Goal: Find specific page/section: Find specific page/section

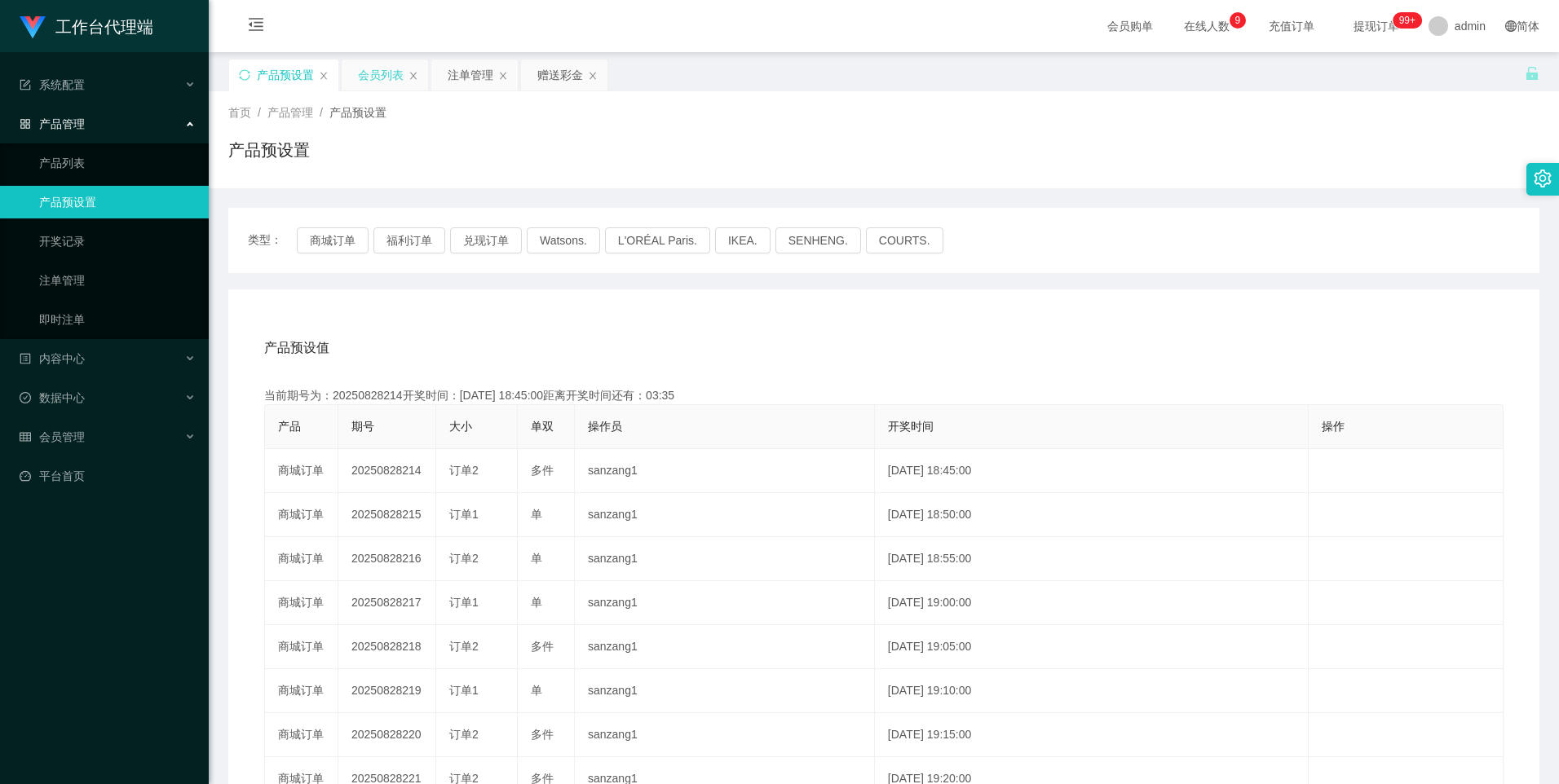
click at [379, 76] on div "会员列表" at bounding box center [381, 75] width 45 height 31
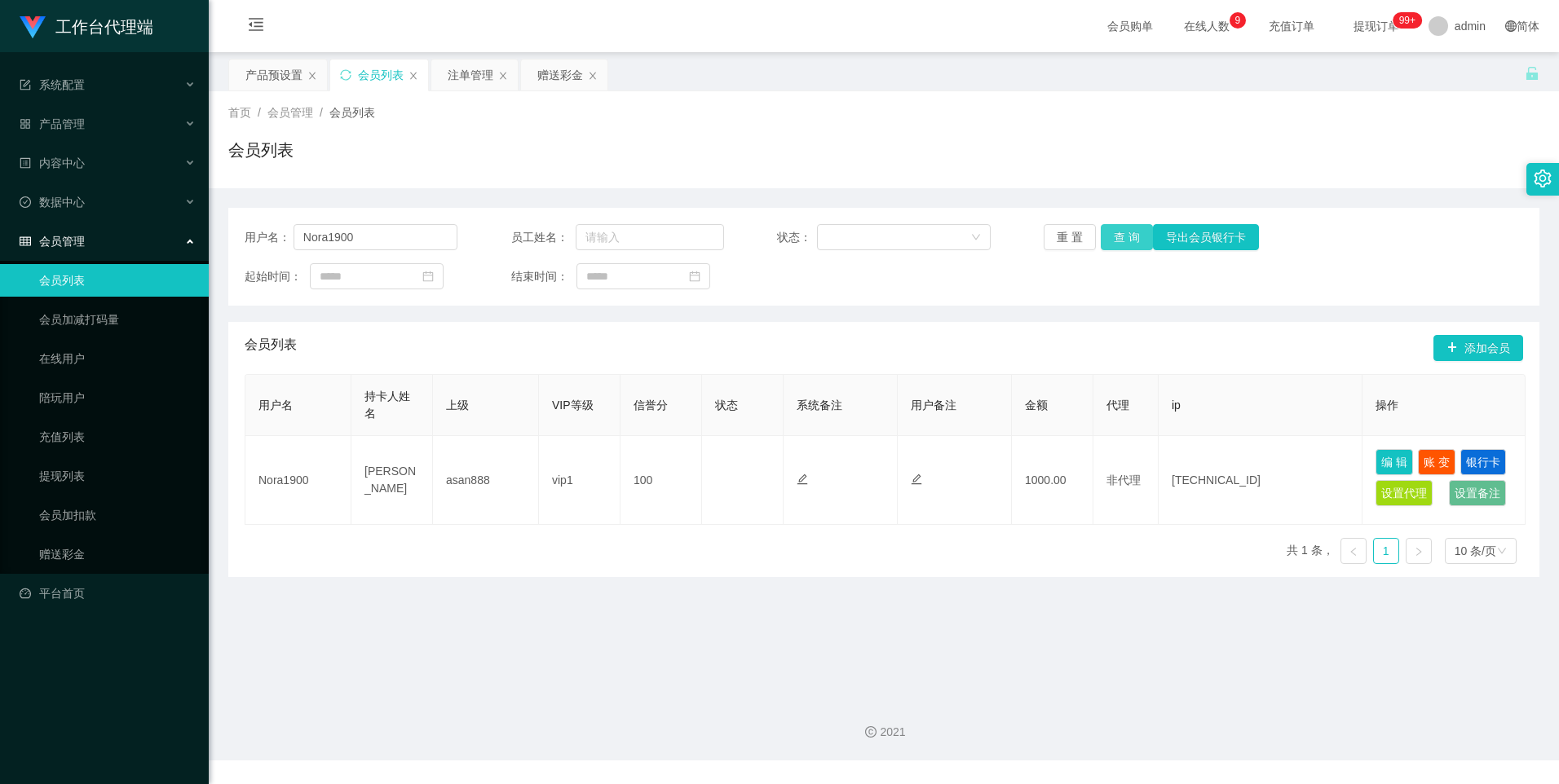
click at [1113, 238] on button "查 询" at bounding box center [1126, 237] width 52 height 27
